Goal: Transaction & Acquisition: Register for event/course

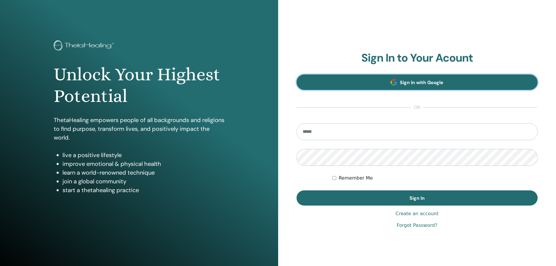
click at [410, 88] on link "Sign In with Google" at bounding box center [417, 81] width 241 height 15
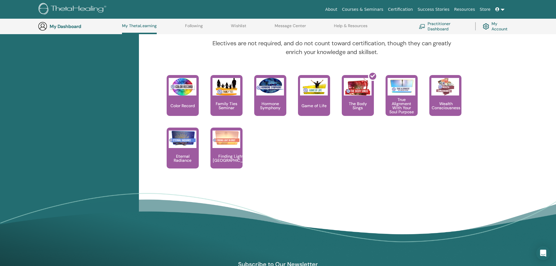
scroll to position [483, 0]
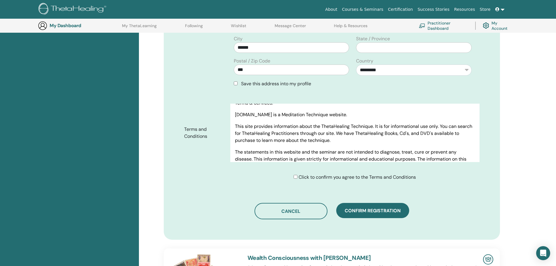
scroll to position [234, 0]
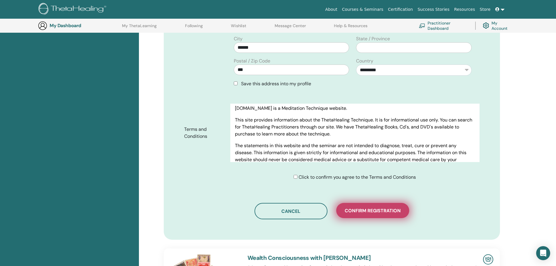
click at [368, 208] on span "Confirm registration" at bounding box center [373, 211] width 56 height 6
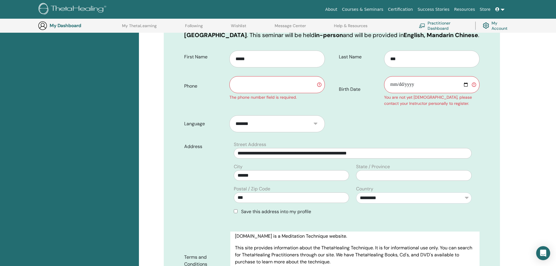
scroll to position [102, 0]
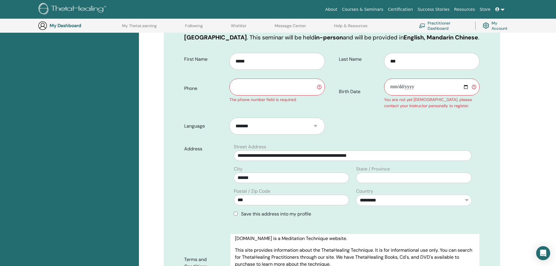
click at [265, 89] on input "text" at bounding box center [276, 87] width 95 height 17
type input "**********"
click at [467, 90] on input "Birth Date" at bounding box center [431, 87] width 95 height 17
click at [460, 86] on input "Birth Date" at bounding box center [431, 87] width 95 height 17
click at [464, 87] on input "Birth Date" at bounding box center [431, 87] width 95 height 17
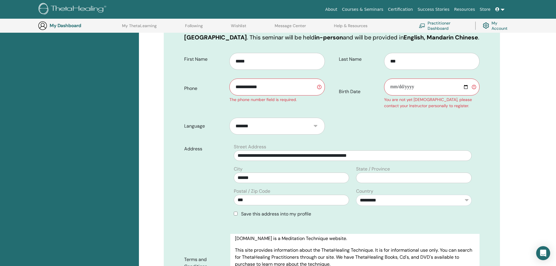
type input "**********"
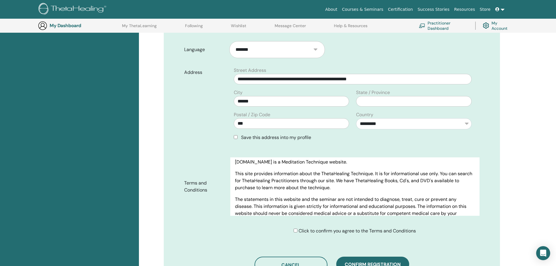
scroll to position [277, 0]
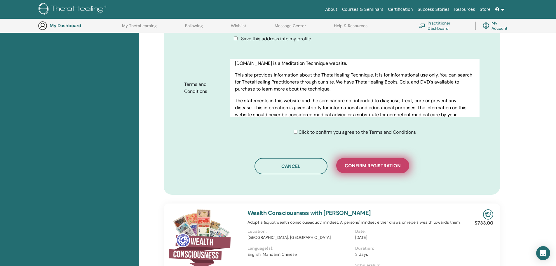
click at [378, 166] on span "Confirm registration" at bounding box center [373, 166] width 56 height 6
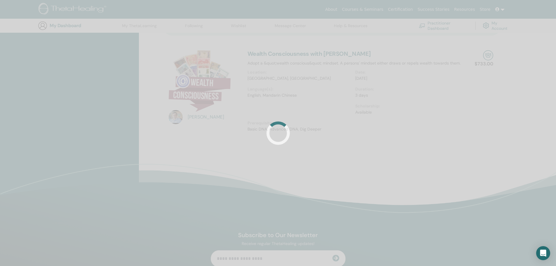
scroll to position [423, 0]
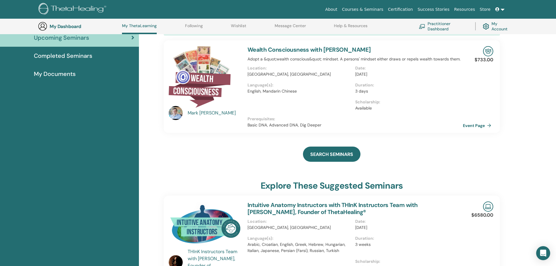
scroll to position [74, 0]
